Goal: Use online tool/utility: Utilize a website feature to perform a specific function

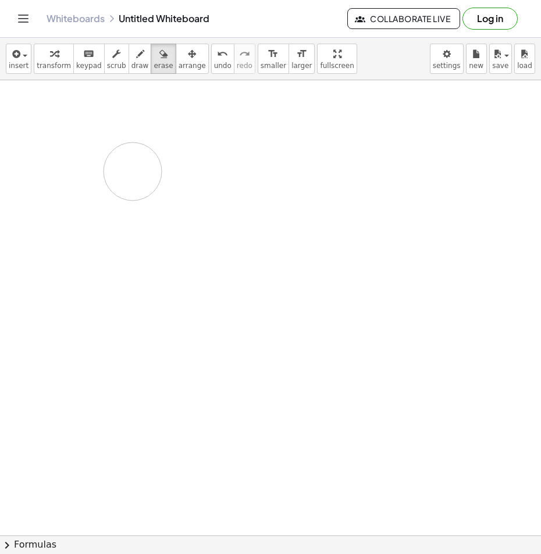
drag, startPoint x: 126, startPoint y: 169, endPoint x: 136, endPoint y: 205, distance: 37.4
click at [136, 205] on div at bounding box center [270, 554] width 541 height 949
click at [134, 52] on button "draw" at bounding box center [140, 59] width 23 height 30
drag, startPoint x: 97, startPoint y: 153, endPoint x: 122, endPoint y: 201, distance: 54.1
click at [122, 201] on div at bounding box center [270, 554] width 541 height 949
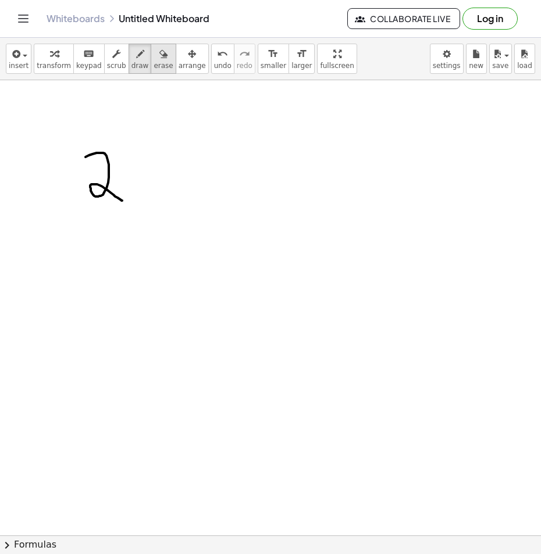
click at [154, 51] on div "button" at bounding box center [163, 54] width 19 height 14
drag, startPoint x: 102, startPoint y: 153, endPoint x: 113, endPoint y: 150, distance: 11.6
click at [123, 196] on div at bounding box center [270, 554] width 541 height 949
click at [131, 65] on span "draw" at bounding box center [139, 66] width 17 height 8
drag, startPoint x: 127, startPoint y: 147, endPoint x: 121, endPoint y: 182, distance: 34.8
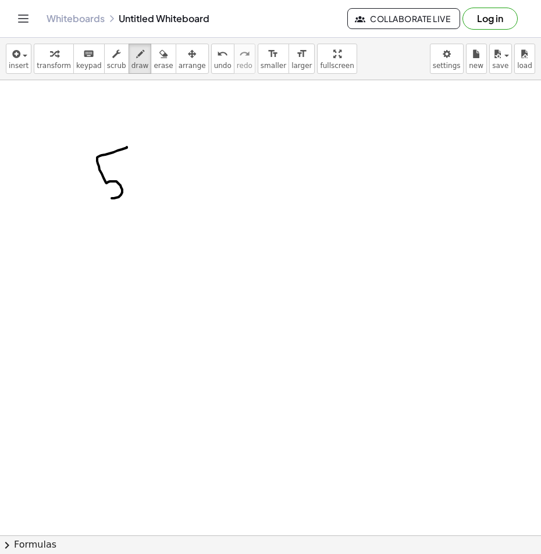
click at [105, 198] on div at bounding box center [270, 554] width 541 height 949
drag, startPoint x: 159, startPoint y: 166, endPoint x: 159, endPoint y: 197, distance: 31.4
click at [159, 197] on div at bounding box center [270, 554] width 541 height 949
drag, startPoint x: 146, startPoint y: 180, endPoint x: 188, endPoint y: 184, distance: 42.7
click at [178, 184] on div at bounding box center [270, 554] width 541 height 949
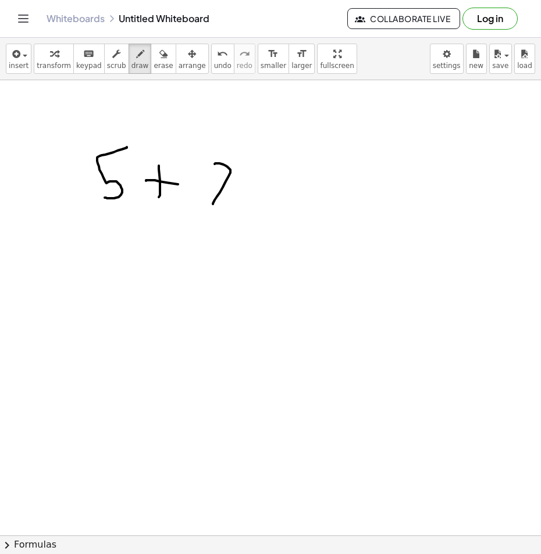
drag, startPoint x: 215, startPoint y: 163, endPoint x: 223, endPoint y: 201, distance: 38.7
click at [213, 205] on div at bounding box center [270, 554] width 541 height 949
drag, startPoint x: 258, startPoint y: 184, endPoint x: 255, endPoint y: 169, distance: 14.8
click at [257, 196] on div at bounding box center [270, 554] width 541 height 949
click at [255, 169] on div at bounding box center [270, 554] width 541 height 949
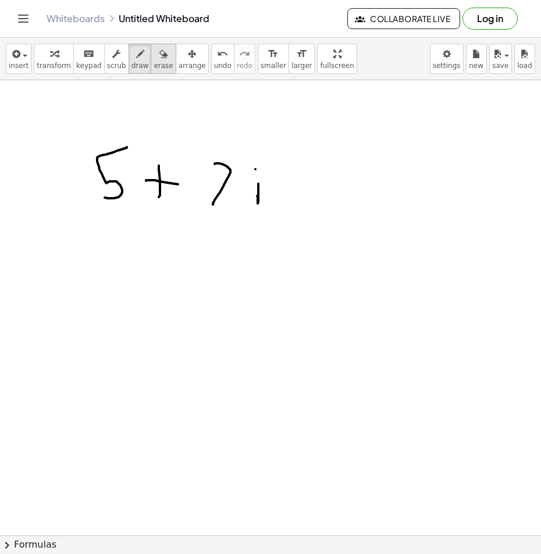
click at [154, 65] on span "erase" at bounding box center [163, 66] width 19 height 8
drag, startPoint x: 239, startPoint y: 179, endPoint x: 127, endPoint y: 105, distance: 134.4
click at [177, 182] on div at bounding box center [270, 554] width 541 height 949
drag, startPoint x: 165, startPoint y: 165, endPoint x: 150, endPoint y: 184, distance: 23.6
click at [150, 188] on div at bounding box center [270, 554] width 541 height 949
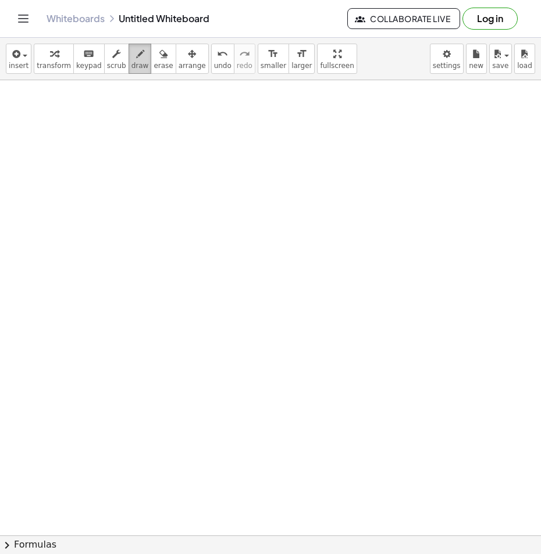
click at [136, 58] on icon "button" at bounding box center [140, 54] width 8 height 14
drag, startPoint x: 190, startPoint y: 140, endPoint x: 180, endPoint y: 177, distance: 38.1
click at [180, 177] on div at bounding box center [270, 554] width 541 height 949
drag, startPoint x: 210, startPoint y: 138, endPoint x: 188, endPoint y: 177, distance: 44.8
click at [188, 177] on div at bounding box center [270, 554] width 541 height 949
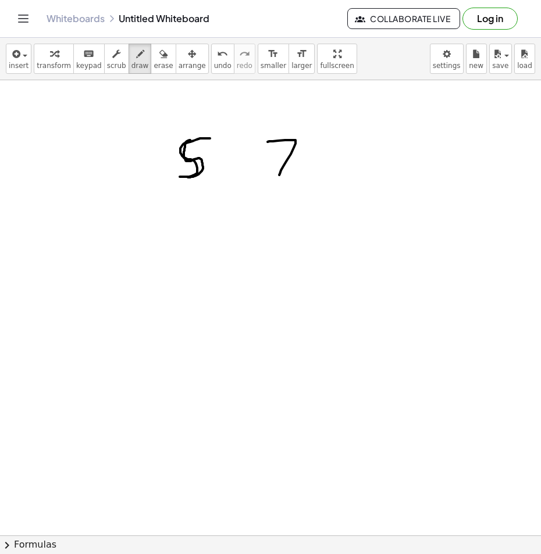
drag, startPoint x: 278, startPoint y: 141, endPoint x: 291, endPoint y: 171, distance: 33.1
click at [279, 176] on div at bounding box center [270, 554] width 541 height 949
drag, startPoint x: 310, startPoint y: 164, endPoint x: 309, endPoint y: 171, distance: 7.0
click at [309, 173] on div at bounding box center [270, 554] width 541 height 949
click at [304, 141] on div at bounding box center [270, 554] width 541 height 949
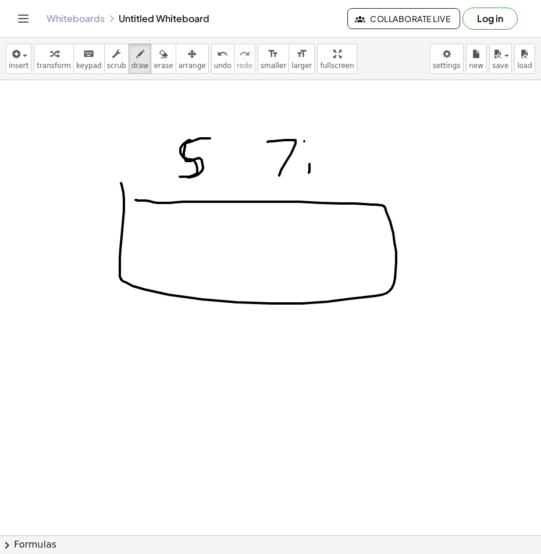
drag, startPoint x: 123, startPoint y: 224, endPoint x: 136, endPoint y: 200, distance: 27.1
click at [136, 200] on div at bounding box center [270, 554] width 541 height 949
drag, startPoint x: 269, startPoint y: 213, endPoint x: 243, endPoint y: 275, distance: 67.0
click at [266, 290] on div at bounding box center [270, 554] width 541 height 949
drag, startPoint x: 161, startPoint y: 240, endPoint x: 398, endPoint y: 236, distance: 237.4
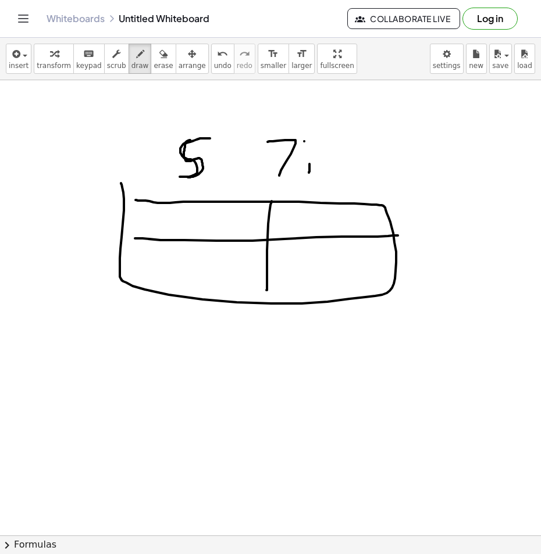
click at [398, 236] on div at bounding box center [270, 554] width 541 height 949
drag, startPoint x: 96, startPoint y: 201, endPoint x: 88, endPoint y: 231, distance: 31.3
click at [88, 231] on div at bounding box center [270, 554] width 541 height 949
drag, startPoint x: 85, startPoint y: 253, endPoint x: 91, endPoint y: 272, distance: 20.2
click at [91, 272] on div at bounding box center [270, 554] width 541 height 949
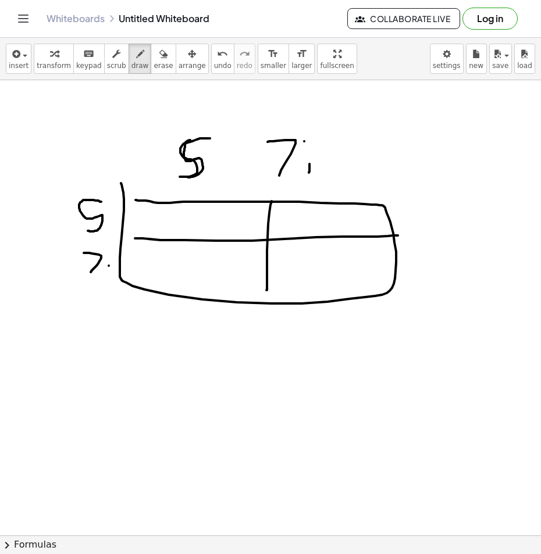
drag, startPoint x: 109, startPoint y: 266, endPoint x: 108, endPoint y: 273, distance: 7.0
click at [108, 275] on div at bounding box center [270, 554] width 541 height 949
click at [108, 252] on div at bounding box center [270, 554] width 541 height 949
drag, startPoint x: 179, startPoint y: 207, endPoint x: 194, endPoint y: 232, distance: 28.7
click at [194, 232] on div at bounding box center [270, 554] width 541 height 949
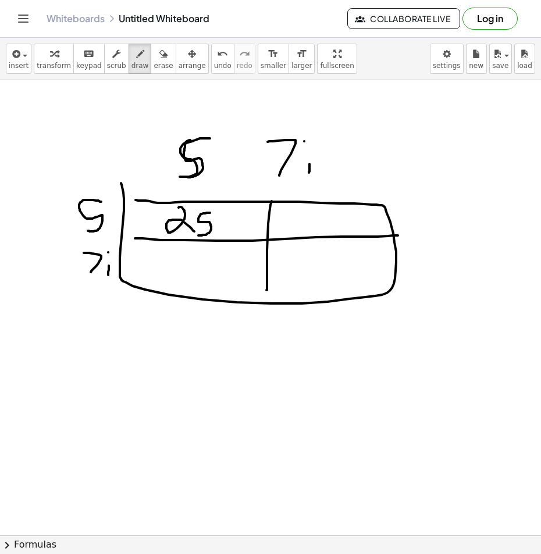
drag, startPoint x: 210, startPoint y: 213, endPoint x: 194, endPoint y: 234, distance: 26.6
click at [194, 234] on div at bounding box center [270, 554] width 541 height 949
drag, startPoint x: 151, startPoint y: 251, endPoint x: 164, endPoint y: 278, distance: 29.1
click at [164, 278] on div at bounding box center [270, 554] width 541 height 949
drag, startPoint x: 204, startPoint y: 251, endPoint x: 190, endPoint y: 276, distance: 28.4
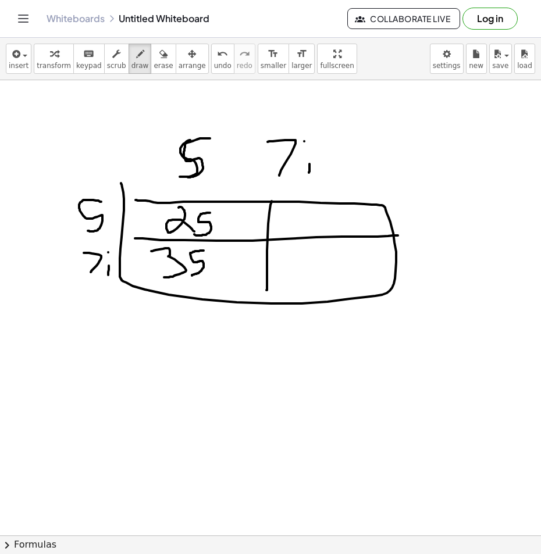
click at [190, 276] on div at bounding box center [270, 554] width 541 height 949
drag, startPoint x: 215, startPoint y: 259, endPoint x: 218, endPoint y: 274, distance: 15.0
click at [218, 274] on div at bounding box center [270, 554] width 541 height 949
click at [215, 252] on div at bounding box center [270, 554] width 541 height 949
drag, startPoint x: 305, startPoint y: 209, endPoint x: 304, endPoint y: 228, distance: 19.2
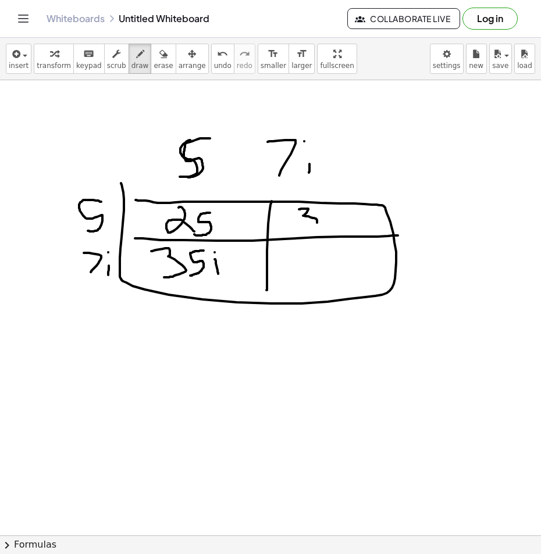
click at [304, 228] on div at bounding box center [270, 554] width 541 height 949
drag, startPoint x: 337, startPoint y: 211, endPoint x: 334, endPoint y: 229, distance: 18.4
click at [331, 233] on div at bounding box center [270, 554] width 541 height 949
click at [357, 231] on div at bounding box center [270, 554] width 541 height 949
click at [355, 212] on div at bounding box center [270, 554] width 541 height 949
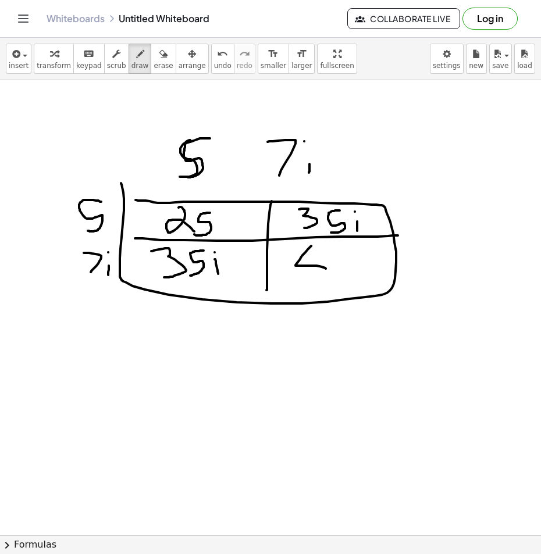
drag, startPoint x: 311, startPoint y: 246, endPoint x: 326, endPoint y: 269, distance: 27.0
click at [326, 269] on div at bounding box center [270, 554] width 541 height 949
drag, startPoint x: 314, startPoint y: 248, endPoint x: 310, endPoint y: 279, distance: 30.6
click at [310, 279] on div at bounding box center [270, 554] width 541 height 949
drag, startPoint x: 340, startPoint y: 250, endPoint x: 346, endPoint y: 283, distance: 33.7
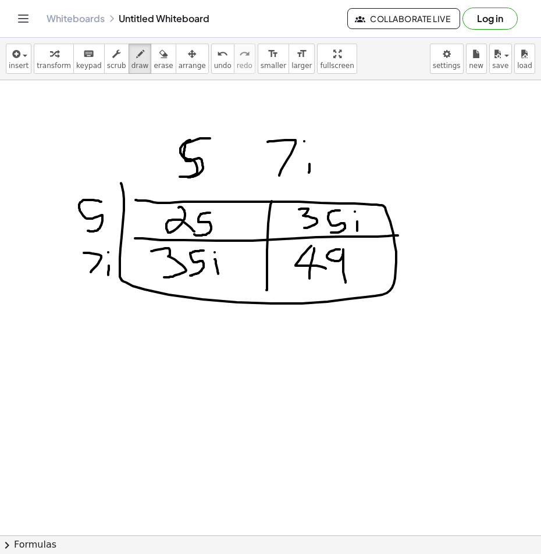
click at [346, 283] on div at bounding box center [270, 554] width 541 height 949
drag, startPoint x: 357, startPoint y: 261, endPoint x: 359, endPoint y: 275, distance: 14.1
click at [359, 275] on div at bounding box center [270, 554] width 541 height 949
click at [357, 250] on div at bounding box center [270, 554] width 541 height 949
drag, startPoint x: 370, startPoint y: 240, endPoint x: 387, endPoint y: 255, distance: 23.1
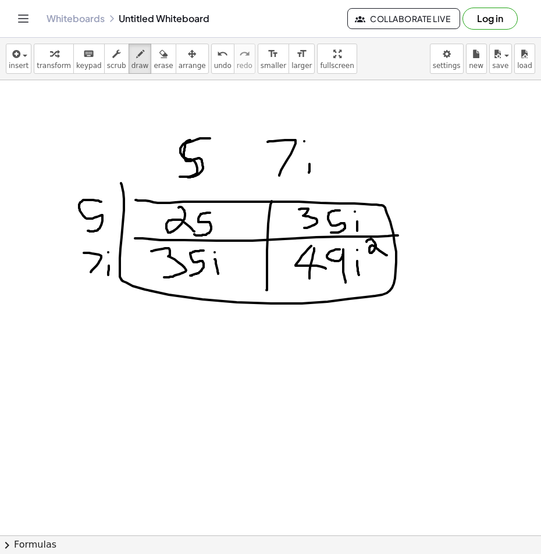
click at [387, 255] on div at bounding box center [270, 554] width 541 height 949
drag, startPoint x: 124, startPoint y: 329, endPoint x: 148, endPoint y: 347, distance: 29.6
click at [148, 347] on div at bounding box center [270, 554] width 541 height 949
drag, startPoint x: 134, startPoint y: 329, endPoint x: 165, endPoint y: 347, distance: 35.2
click at [133, 369] on div at bounding box center [270, 554] width 541 height 949
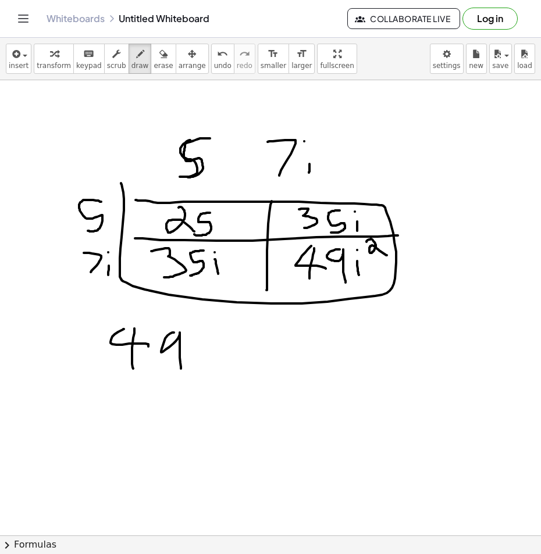
drag, startPoint x: 174, startPoint y: 333, endPoint x: 181, endPoint y: 369, distance: 36.7
click at [181, 369] on div at bounding box center [270, 554] width 541 height 949
drag, startPoint x: 198, startPoint y: 346, endPoint x: 199, endPoint y: 369, distance: 23.3
click at [199, 369] on div at bounding box center [270, 554] width 541 height 949
click at [198, 336] on div at bounding box center [270, 554] width 541 height 949
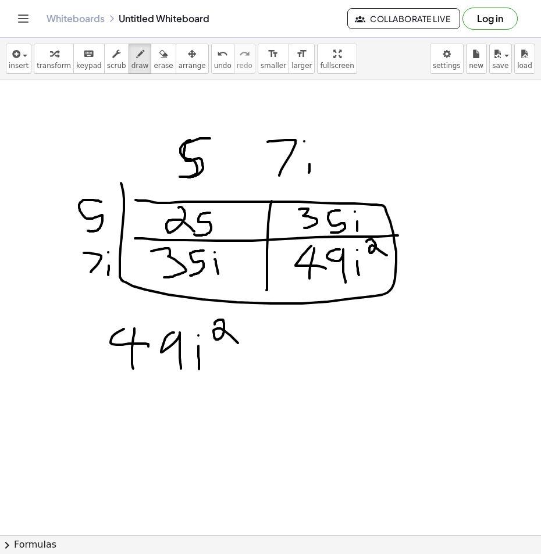
drag, startPoint x: 215, startPoint y: 325, endPoint x: 249, endPoint y: 340, distance: 37.5
click at [241, 345] on div at bounding box center [270, 554] width 541 height 949
drag, startPoint x: 255, startPoint y: 364, endPoint x: 249, endPoint y: 358, distance: 8.2
click at [254, 367] on div at bounding box center [270, 554] width 541 height 949
drag, startPoint x: 247, startPoint y: 353, endPoint x: 269, endPoint y: 350, distance: 22.3
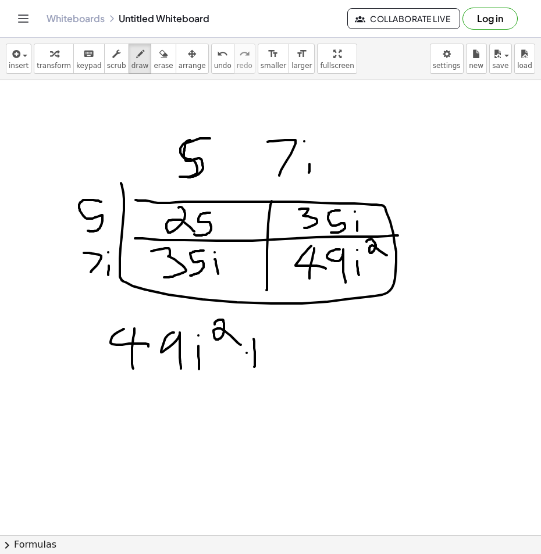
click at [268, 350] on div at bounding box center [270, 554] width 541 height 949
drag, startPoint x: 286, startPoint y: 338, endPoint x: 290, endPoint y: 368, distance: 30.0
click at [290, 368] on div at bounding box center [270, 554] width 541 height 949
drag, startPoint x: 330, startPoint y: 340, endPoint x: 332, endPoint y: 353, distance: 13.0
click at [332, 351] on div at bounding box center [270, 554] width 541 height 949
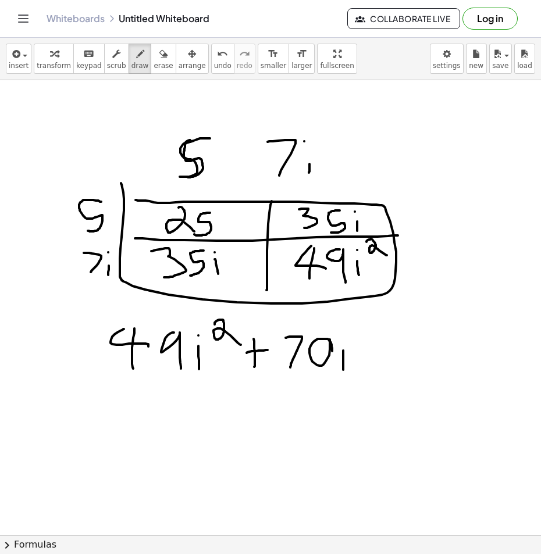
drag, startPoint x: 343, startPoint y: 351, endPoint x: 343, endPoint y: 370, distance: 19.2
click at [343, 370] on div at bounding box center [270, 554] width 541 height 949
click at [342, 338] on div at bounding box center [270, 554] width 541 height 949
drag, startPoint x: 375, startPoint y: 337, endPoint x: 374, endPoint y: 365, distance: 27.4
click at [374, 365] on div at bounding box center [270, 554] width 541 height 949
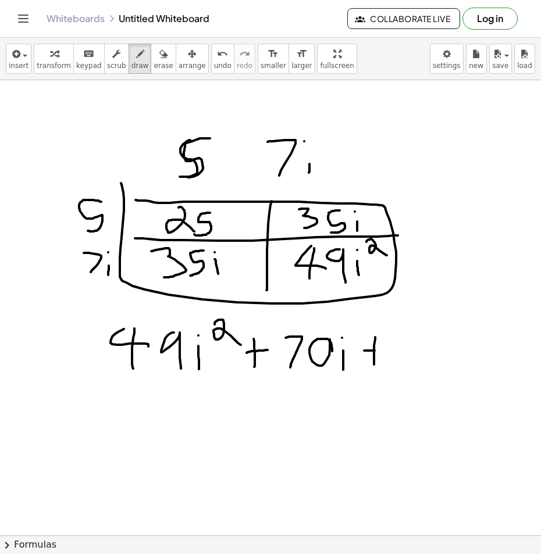
drag, startPoint x: 364, startPoint y: 351, endPoint x: 385, endPoint y: 353, distance: 21.0
click at [385, 353] on div at bounding box center [270, 554] width 541 height 949
drag, startPoint x: 402, startPoint y: 336, endPoint x: 440, endPoint y: 353, distance: 41.9
click at [432, 365] on div at bounding box center [270, 554] width 541 height 949
drag, startPoint x: 454, startPoint y: 334, endPoint x: 434, endPoint y: 373, distance: 44.5
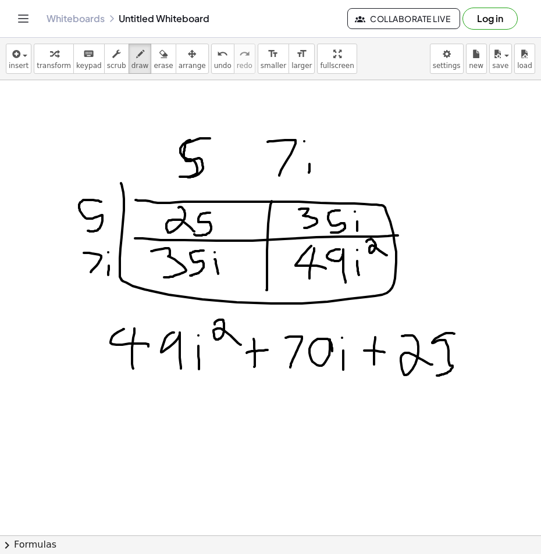
click at [434, 373] on div at bounding box center [270, 554] width 541 height 949
drag, startPoint x: 453, startPoint y: 332, endPoint x: 438, endPoint y: 374, distance: 44.5
click at [438, 374] on div at bounding box center [270, 554] width 541 height 949
drag, startPoint x: 84, startPoint y: 407, endPoint x: 116, endPoint y: 424, distance: 36.2
click at [116, 424] on div at bounding box center [270, 554] width 541 height 949
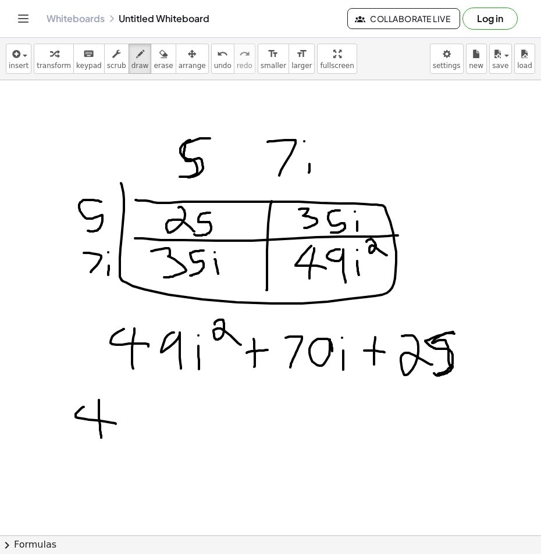
drag, startPoint x: 99, startPoint y: 400, endPoint x: 122, endPoint y: 431, distance: 38.3
click at [101, 439] on div at bounding box center [270, 554] width 541 height 949
drag, startPoint x: 146, startPoint y: 402, endPoint x: 155, endPoint y: 434, distance: 33.3
click at [155, 434] on div at bounding box center [270, 554] width 541 height 949
drag, startPoint x: 175, startPoint y: 405, endPoint x: 178, endPoint y: 432, distance: 26.4
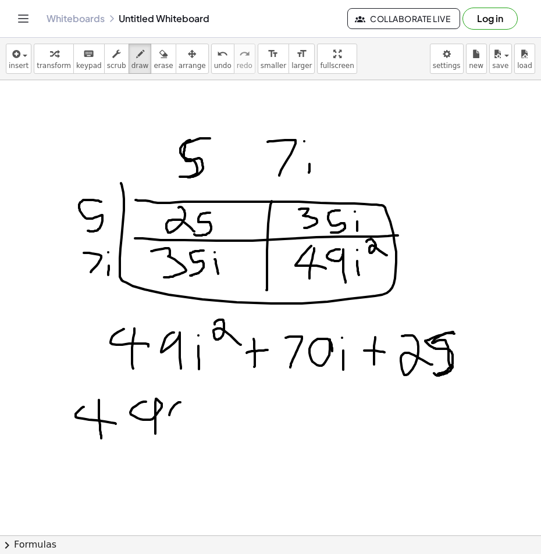
click at [178, 432] on div at bounding box center [270, 554] width 541 height 949
drag, startPoint x: 182, startPoint y: 417, endPoint x: 195, endPoint y: 417, distance: 14.0
click at [195, 417] on div at bounding box center [270, 554] width 541 height 949
drag, startPoint x: 205, startPoint y: 405, endPoint x: 205, endPoint y: 427, distance: 22.1
click at [205, 427] on div at bounding box center [270, 554] width 541 height 949
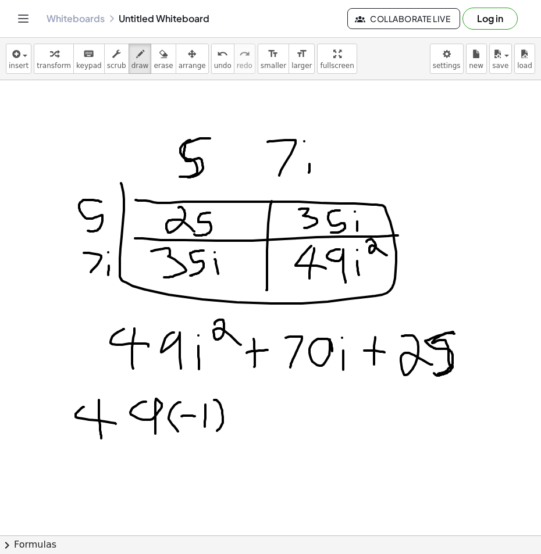
drag, startPoint x: 215, startPoint y: 400, endPoint x: 216, endPoint y: 432, distance: 31.4
click at [216, 432] on div at bounding box center [270, 554] width 541 height 949
drag
click at [253, 431] on div at bounding box center [270, 554] width 541 height 949
click at [259, 415] on div at bounding box center [270, 554] width 541 height 949
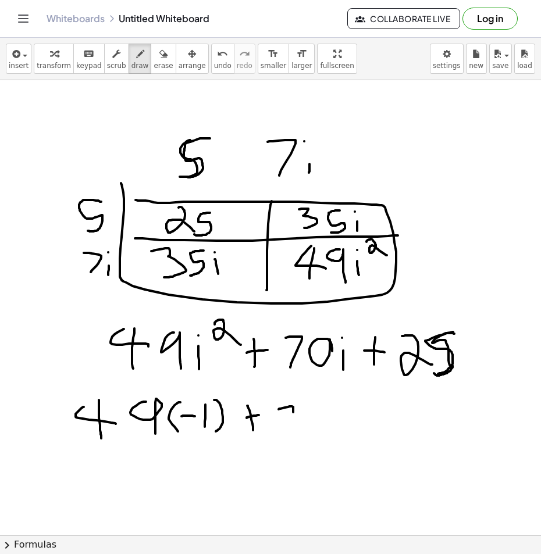
click at [283, 434] on div at bounding box center [270, 554] width 541 height 949
click at [317, 413] on div at bounding box center [270, 554] width 541 height 949
click at [335, 438] on div at bounding box center [270, 554] width 541 height 949
click at [336, 402] on div at bounding box center [270, 554] width 541 height 949
click at [362, 440] on div at bounding box center [270, 554] width 541 height 949
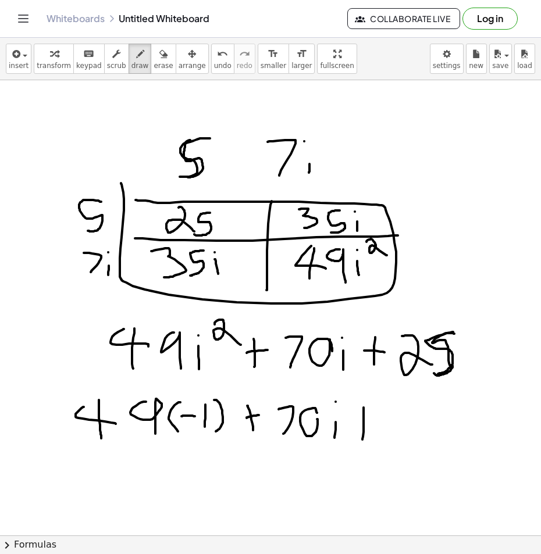
click at [369, 424] on div at bounding box center [270, 554] width 541 height 949
click at [417, 439] on div at bounding box center [270, 554] width 541 height 949
click at [421, 442] on div at bounding box center [270, 554] width 541 height 949
click at [229, 488] on div at bounding box center [270, 554] width 541 height 949
click at [284, 501] on div at bounding box center [270, 554] width 541 height 949
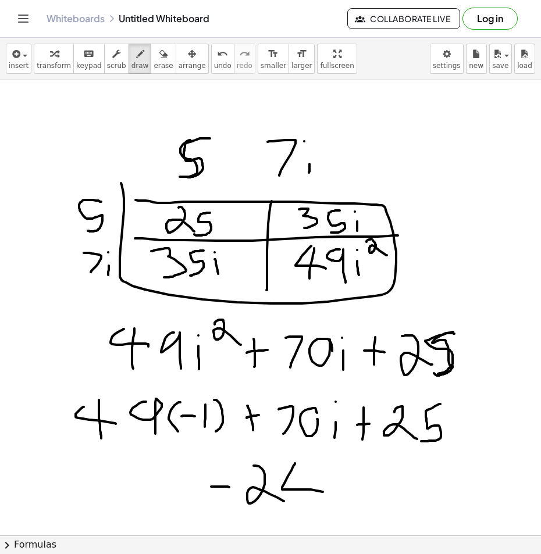
click at [323, 492] on div at bounding box center [270, 554] width 541 height 949
click at [293, 510] on div at bounding box center [270, 554] width 541 height 949
click at [157, 492] on div at bounding box center [270, 554] width 541 height 949
click at [187, 472] on div at bounding box center [270, 554] width 541 height 949
click at [191, 491] on div at bounding box center [270, 554] width 541 height 949
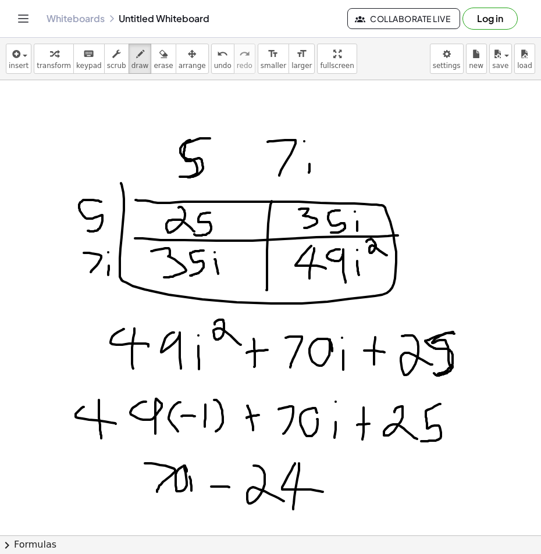
click at [193, 458] on div at bounding box center [270, 554] width 541 height 949
click at [208, 496] on div at bounding box center [270, 554] width 541 height 949
click at [216, 482] on div at bounding box center [270, 554] width 541 height 949
drag, startPoint x: 266, startPoint y: 158, endPoint x: 254, endPoint y: 156, distance: 11.7
click at [254, 156] on div at bounding box center [270, 554] width 541 height 949
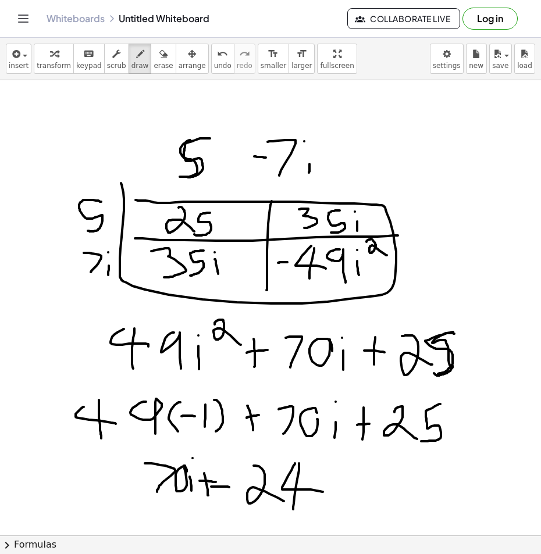
drag, startPoint x: 287, startPoint y: 262, endPoint x: 278, endPoint y: 263, distance: 9.3
click at [278, 263] on div at bounding box center [270, 554] width 541 height 949
drag, startPoint x: 291, startPoint y: 221, endPoint x: 280, endPoint y: 222, distance: 11.7
click at [280, 222] on div at bounding box center [270, 554] width 541 height 949
click at [159, 57] on icon "button" at bounding box center [163, 54] width 8 height 14
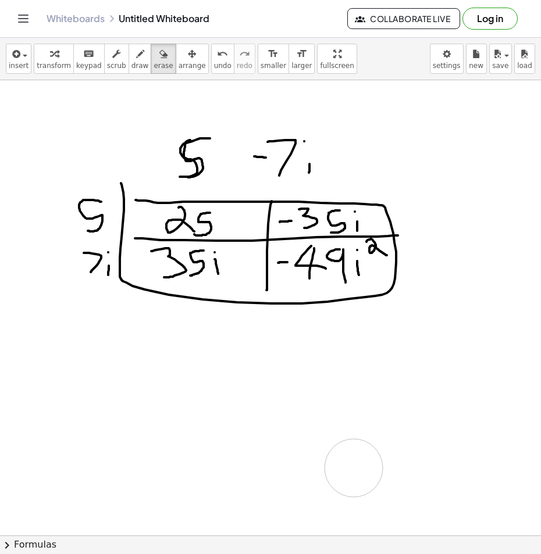
drag, startPoint x: 460, startPoint y: 367, endPoint x: 206, endPoint y: 245, distance: 282.1
click at [340, 442] on div at bounding box center [270, 554] width 541 height 949
click at [131, 62] on span "draw" at bounding box center [139, 66] width 17 height 8
drag, startPoint x: 82, startPoint y: 343, endPoint x: 90, endPoint y: 344, distance: 8.2
click at [89, 344] on div at bounding box center [270, 554] width 541 height 949
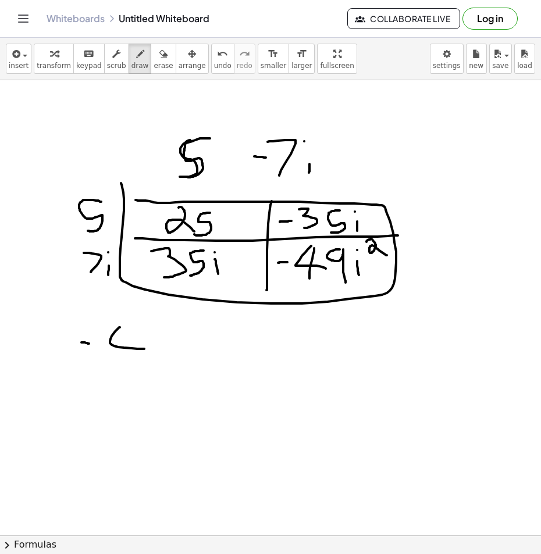
drag, startPoint x: 113, startPoint y: 334, endPoint x: 144, endPoint y: 349, distance: 34.3
click at [144, 349] on div at bounding box center [270, 554] width 541 height 949
drag, startPoint x: 131, startPoint y: 330, endPoint x: 131, endPoint y: 353, distance: 22.1
click at [122, 364] on div at bounding box center [270, 554] width 541 height 949
drag, startPoint x: 163, startPoint y: 335, endPoint x: 168, endPoint y: 372, distance: 38.2
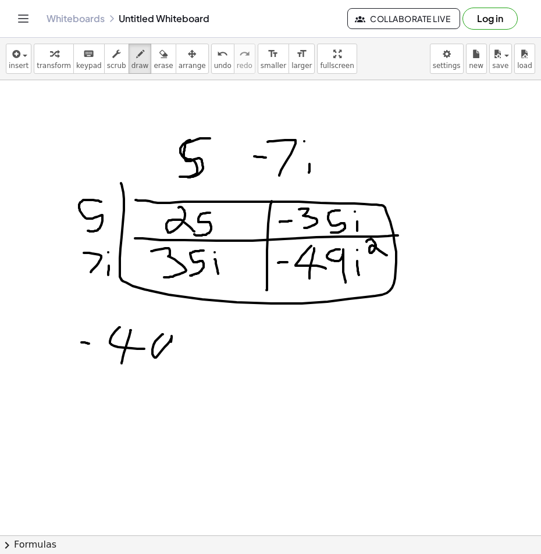
click at [168, 372] on div at bounding box center [270, 554] width 541 height 949
drag, startPoint x: 189, startPoint y: 331, endPoint x: 187, endPoint y: 367, distance: 35.6
click at [183, 364] on div at bounding box center [270, 554] width 541 height 949
drag, startPoint x: 194, startPoint y: 353, endPoint x: 208, endPoint y: 348, distance: 14.7
click at [198, 353] on div at bounding box center [270, 554] width 541 height 949
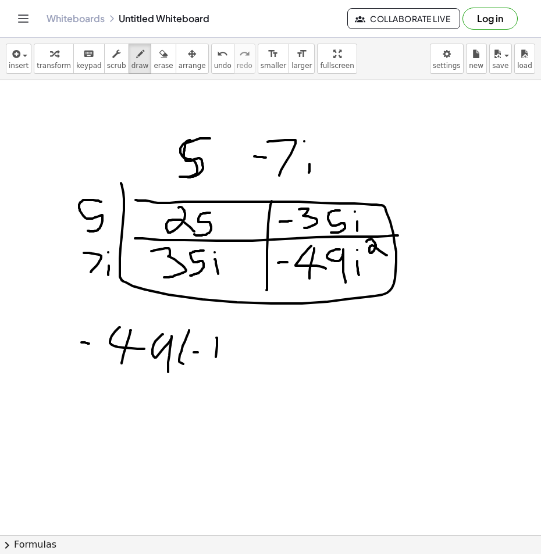
drag, startPoint x: 216, startPoint y: 338, endPoint x: 215, endPoint y: 365, distance: 26.8
click at [215, 365] on div at bounding box center [270, 554] width 541 height 949
drag, startPoint x: 241, startPoint y: 340, endPoint x: 237, endPoint y: 382, distance: 42.1
click at [238, 382] on div at bounding box center [270, 554] width 541 height 949
drag, startPoint x: 146, startPoint y: 412, endPoint x: 182, endPoint y: 433, distance: 42.0
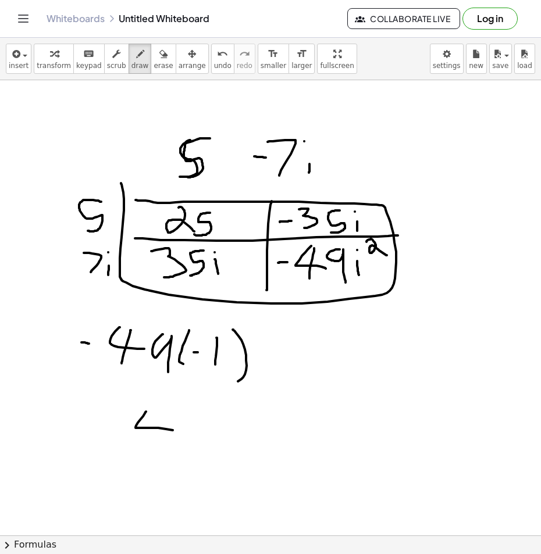
click at [182, 433] on div at bounding box center [270, 554] width 541 height 949
drag, startPoint x: 154, startPoint y: 423, endPoint x: 161, endPoint y: 441, distance: 19.1
click at [155, 446] on div at bounding box center [270, 554] width 541 height 949
drag, startPoint x: 198, startPoint y: 418, endPoint x: 211, endPoint y: 453, distance: 36.4
click at [211, 453] on div at bounding box center [270, 554] width 541 height 949
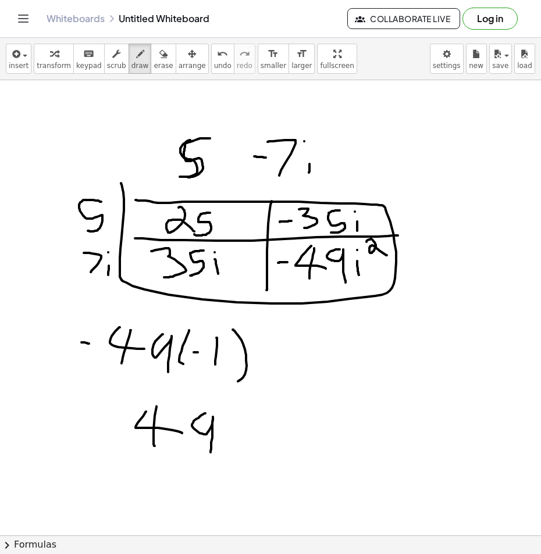
drag, startPoint x: 271, startPoint y: 350, endPoint x: 272, endPoint y: 378, distance: 27.9
click at [272, 378] on div at bounding box center [270, 554] width 541 height 949
drag, startPoint x: 268, startPoint y: 365, endPoint x: 295, endPoint y: 359, distance: 28.0
click at [291, 360] on div at bounding box center [270, 554] width 541 height 949
drag, startPoint x: 310, startPoint y: 334, endPoint x: 340, endPoint y: 371, distance: 47.9
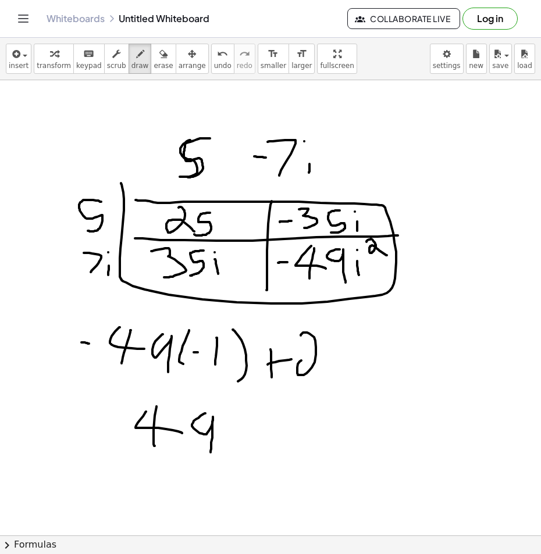
click at [340, 371] on div at bounding box center [270, 554] width 541 height 949
drag, startPoint x: 354, startPoint y: 334, endPoint x: 329, endPoint y: 371, distance: 44.4
click at [330, 372] on div at bounding box center [270, 554] width 541 height 949
drag, startPoint x: 245, startPoint y: 407, endPoint x: 243, endPoint y: 443, distance: 36.1
click at [243, 443] on div at bounding box center [270, 554] width 541 height 949
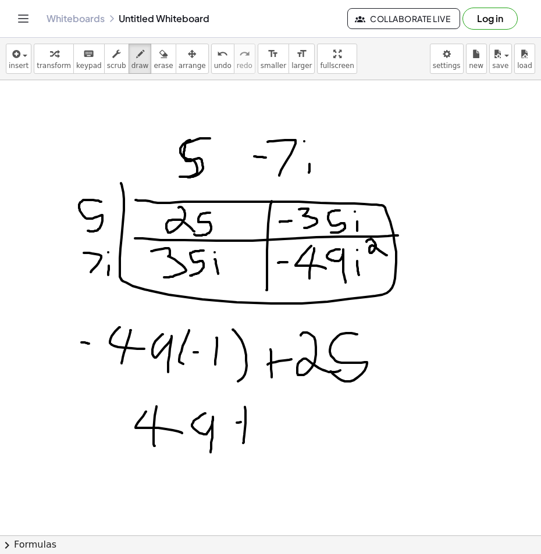
drag, startPoint x: 239, startPoint y: 423, endPoint x: 287, endPoint y: 419, distance: 48.5
click at [287, 419] on div at bounding box center [270, 554] width 541 height 949
drag, startPoint x: 296, startPoint y: 407, endPoint x: 353, endPoint y: 413, distance: 57.9
click at [345, 446] on div at bounding box center [270, 554] width 541 height 949
drag, startPoint x: 353, startPoint y: 410, endPoint x: 317, endPoint y: 451, distance: 54.4
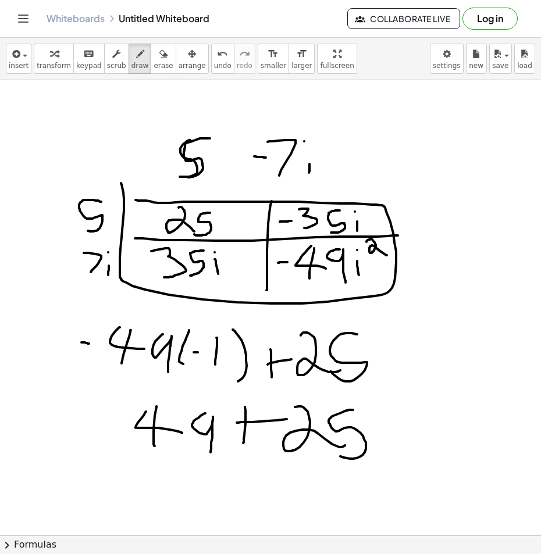
click at [336, 455] on div at bounding box center [270, 554] width 541 height 949
click at [154, 66] on span "erase" at bounding box center [163, 66] width 19 height 8
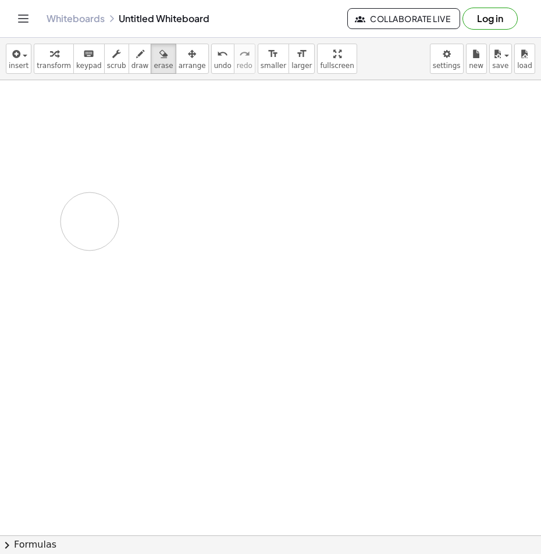
drag, startPoint x: 375, startPoint y: 137, endPoint x: 90, endPoint y: 228, distance: 299.9
click at [90, 228] on div at bounding box center [270, 554] width 541 height 949
